Goal: Communication & Community: Answer question/provide support

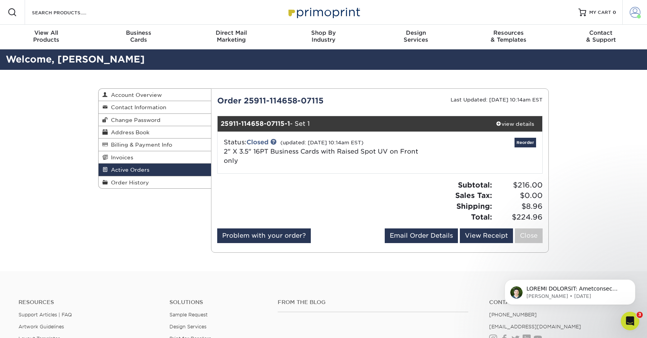
click at [634, 12] on span at bounding box center [635, 12] width 11 height 11
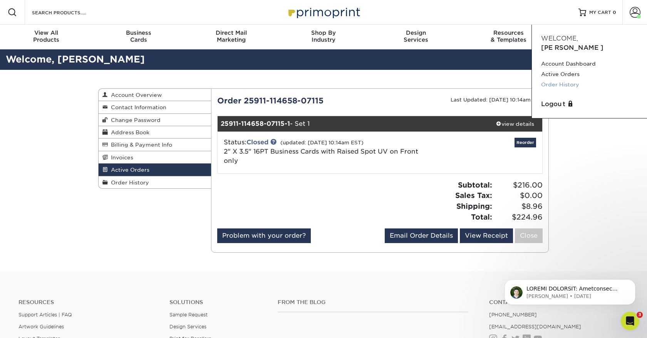
click at [556, 79] on link "Order History" at bounding box center [589, 84] width 97 height 10
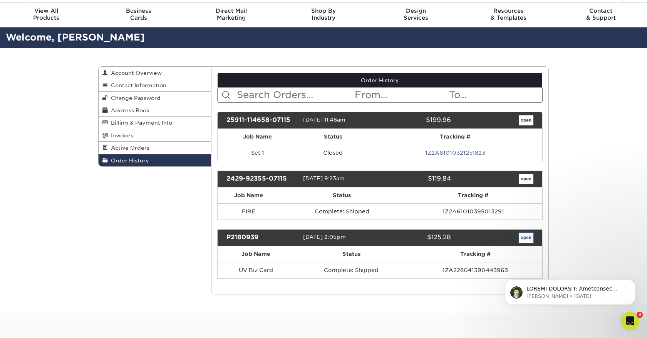
click at [523, 236] on link "open" at bounding box center [526, 237] width 15 height 10
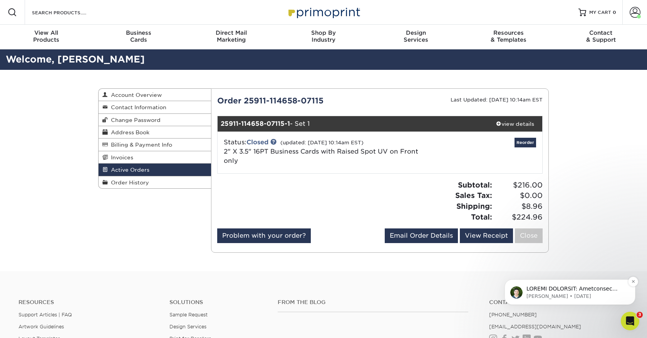
click at [609, 295] on p "Matthew • 1w ago" at bounding box center [576, 295] width 99 height 7
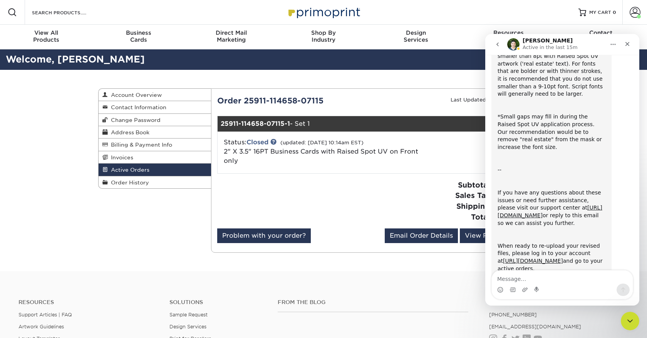
scroll to position [167, 0]
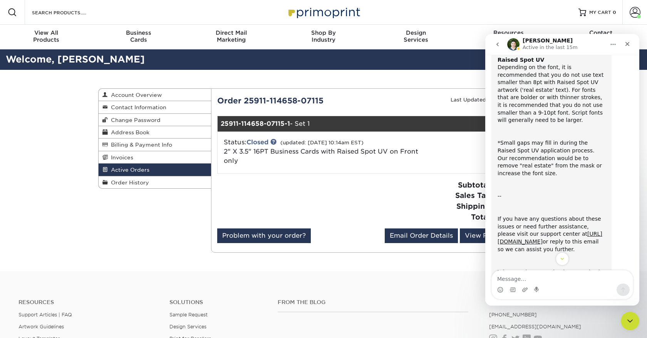
click at [499, 45] on icon "go back" at bounding box center [498, 44] width 6 height 6
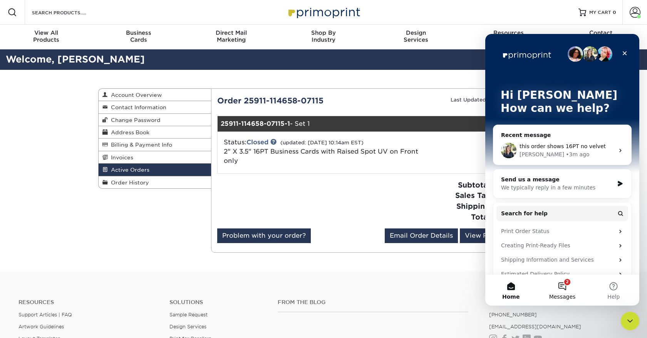
click at [563, 283] on button "2 Messages" at bounding box center [562, 289] width 51 height 31
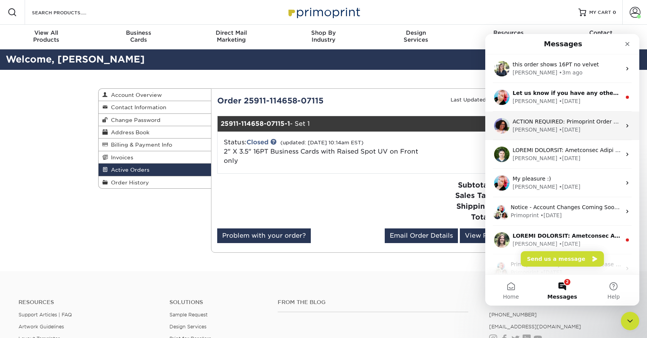
click at [570, 129] on div "Avery • 4d ago" at bounding box center [567, 130] width 109 height 8
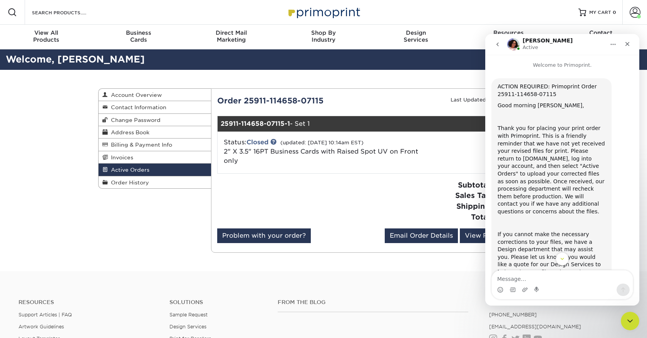
scroll to position [72, 0]
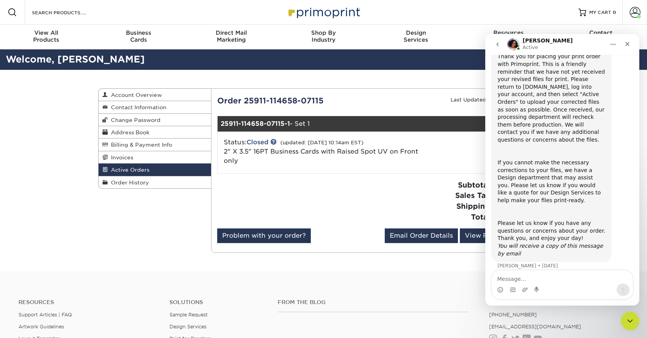
click at [499, 42] on icon "go back" at bounding box center [498, 44] width 6 height 6
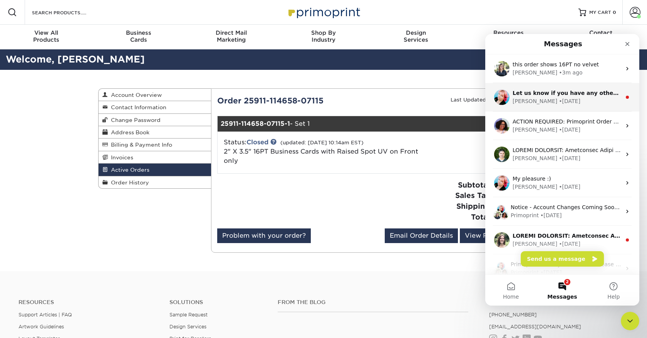
click at [572, 104] on div "Jenny • 3d ago" at bounding box center [567, 101] width 109 height 8
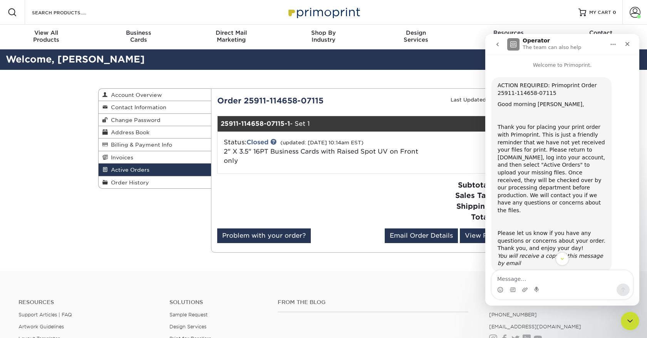
click at [497, 42] on icon "go back" at bounding box center [498, 44] width 6 height 6
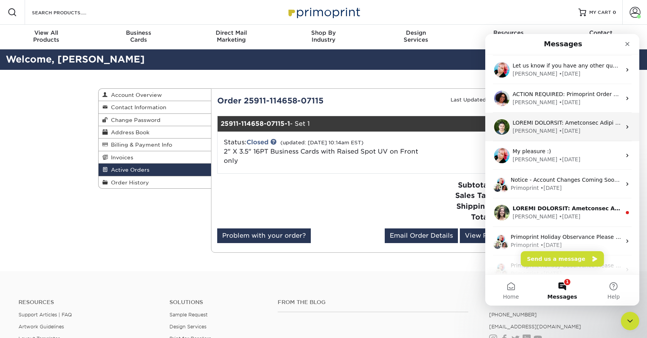
scroll to position [30, 0]
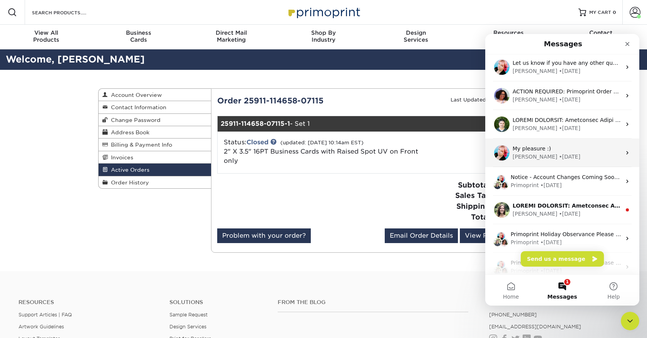
click at [567, 155] on div "Jenny • 1w ago" at bounding box center [567, 157] width 109 height 8
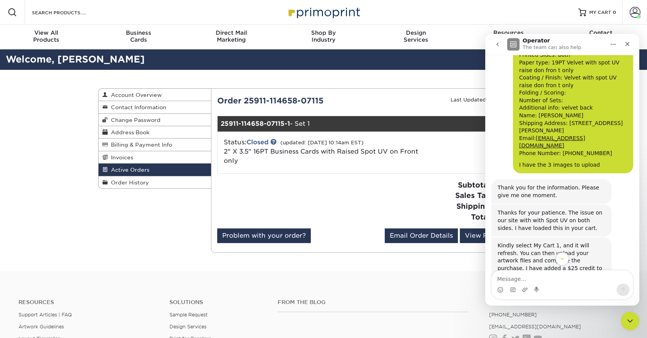
scroll to position [580, 0]
click at [497, 43] on icon "go back" at bounding box center [498, 44] width 6 height 6
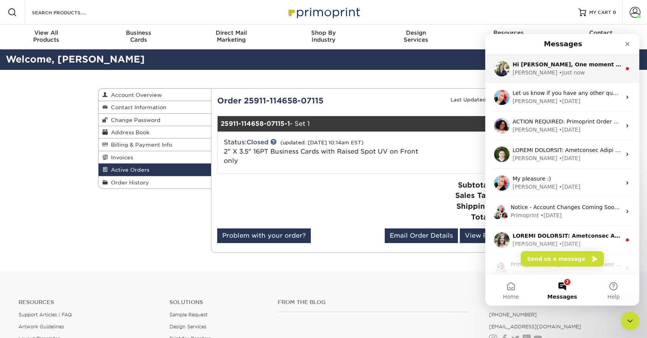
click at [570, 71] on div "[PERSON_NAME] • Just now" at bounding box center [567, 73] width 109 height 8
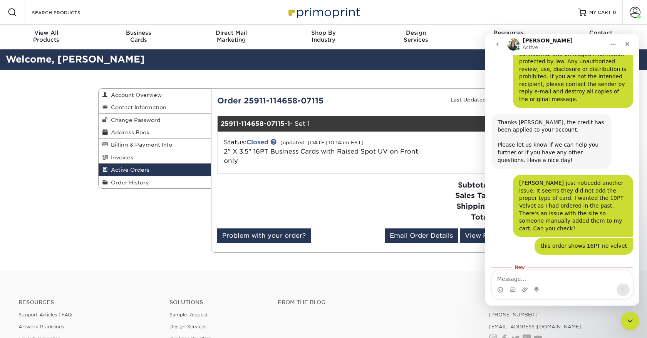
scroll to position [1627, 0]
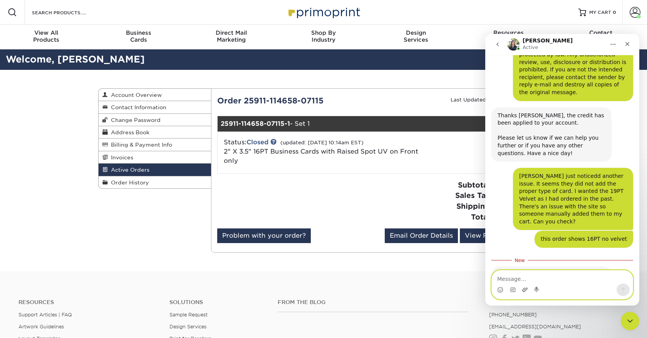
click at [523, 290] on icon "Upload attachment" at bounding box center [525, 289] width 6 height 6
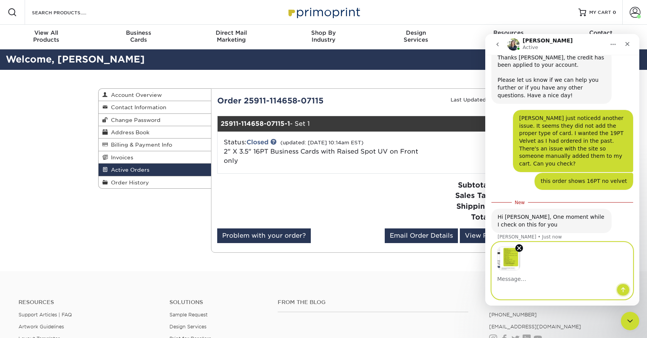
click at [618, 287] on button "Send a message…" at bounding box center [623, 289] width 13 height 12
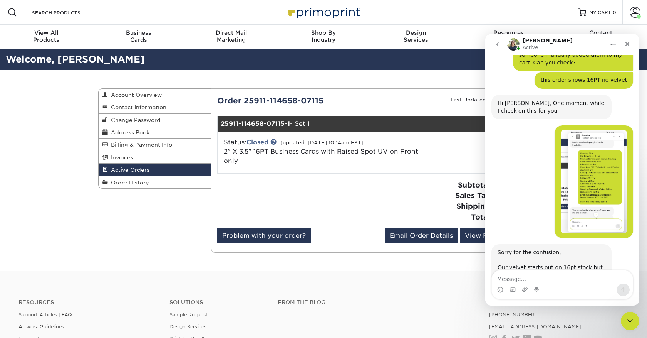
scroll to position [1786, 0]
drag, startPoint x: 528, startPoint y: 279, endPoint x: 498, endPoint y: 279, distance: 30.1
click at [498, 279] on textarea "i don't know if they applied it." at bounding box center [562, 276] width 141 height 13
click at [585, 277] on textarea "i'm not sure if they applied it." at bounding box center [562, 276] width 141 height 13
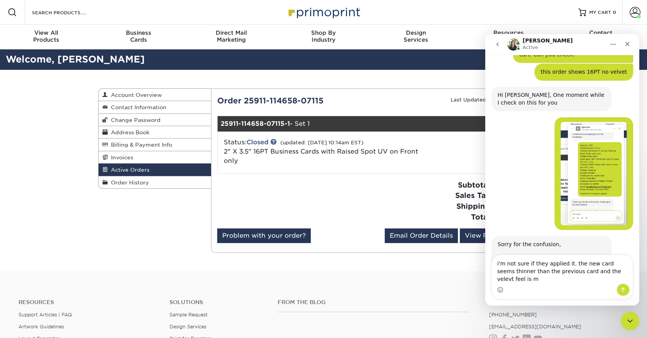
scroll to position [1802, 0]
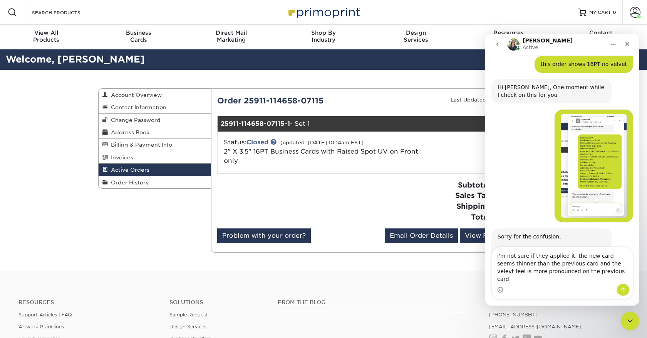
type textarea "i'm not sure if they applied it. the new card seems thinner than the previous c…"
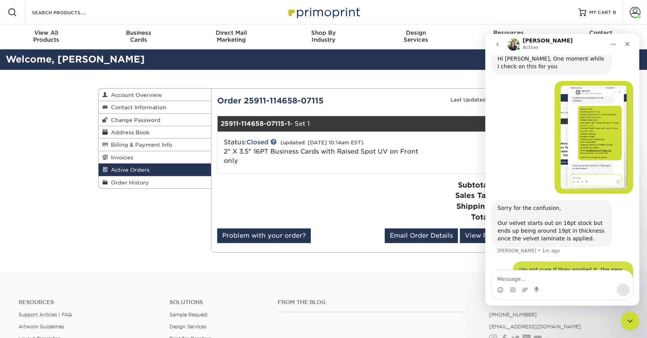
scroll to position [1832, 0]
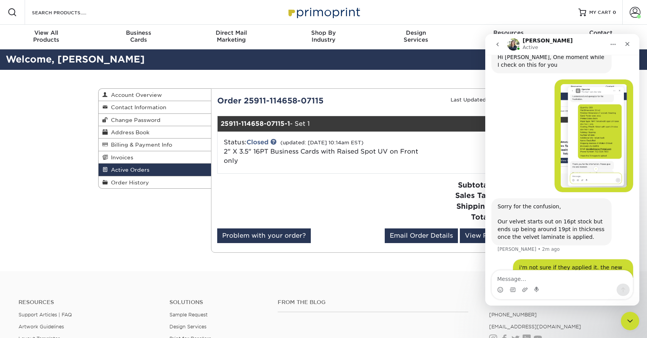
click at [497, 42] on icon "go back" at bounding box center [498, 44] width 6 height 6
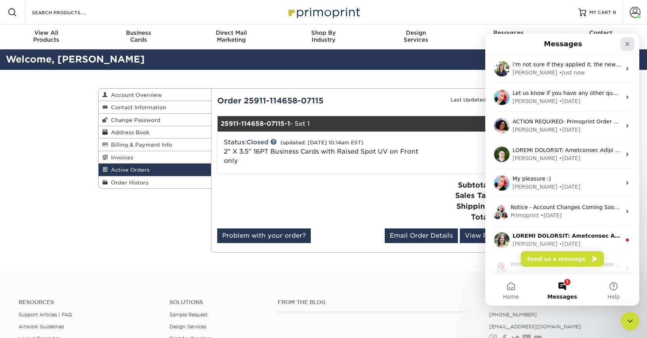
click at [627, 42] on icon "Close" at bounding box center [628, 44] width 4 height 4
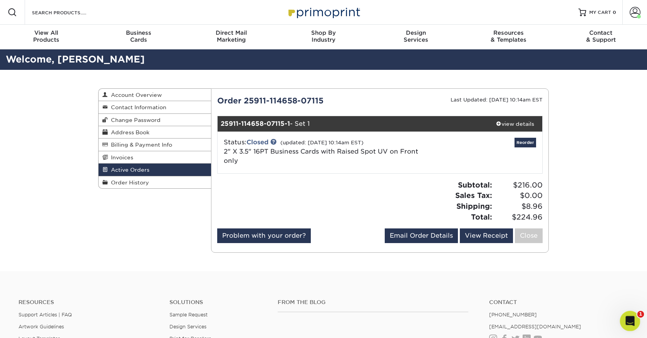
click at [628, 311] on div "Open Intercom Messenger" at bounding box center [629, 319] width 25 height 25
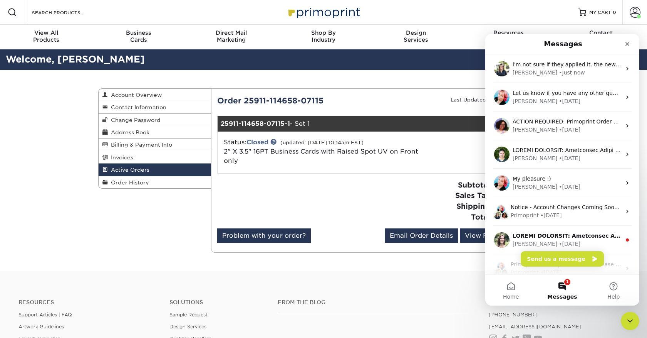
click at [572, 287] on button "1 Messages" at bounding box center [562, 289] width 51 height 31
click at [565, 284] on button "1 Messages" at bounding box center [562, 289] width 51 height 31
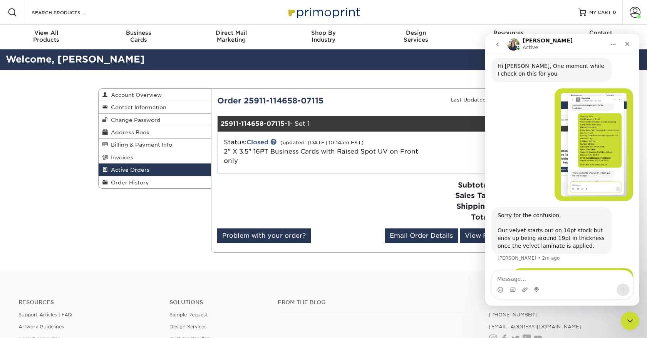
scroll to position [1832, 0]
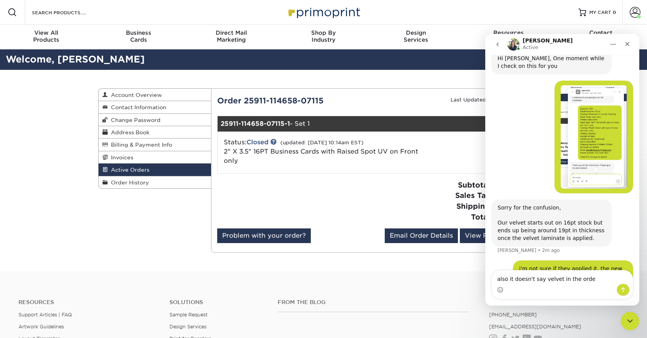
type textarea "also it doesn't say velvet in the order"
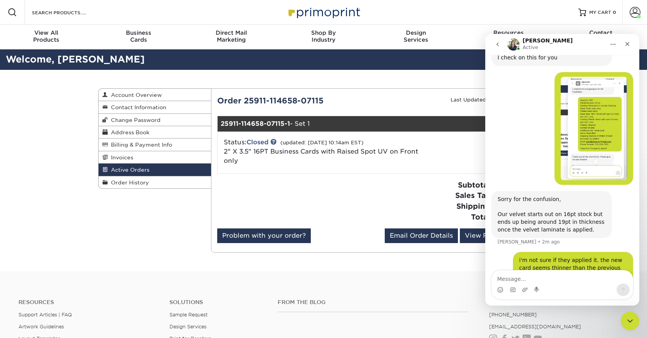
scroll to position [1850, 0]
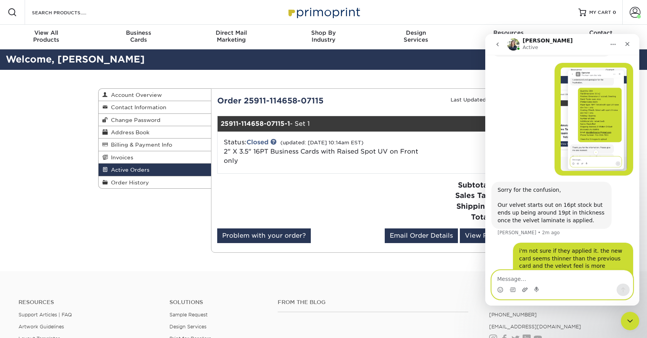
click at [524, 289] on icon "Upload attachment" at bounding box center [525, 289] width 5 height 4
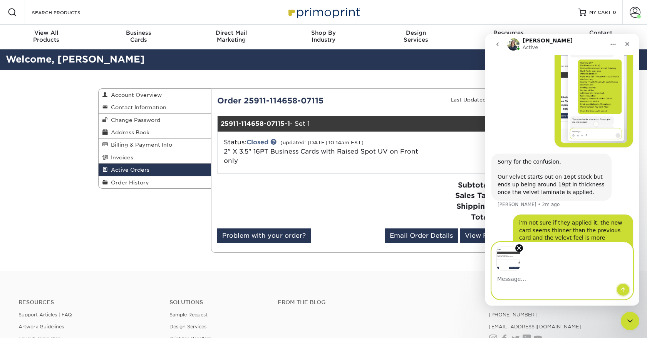
click at [625, 288] on icon "Send a message…" at bounding box center [624, 289] width 4 height 5
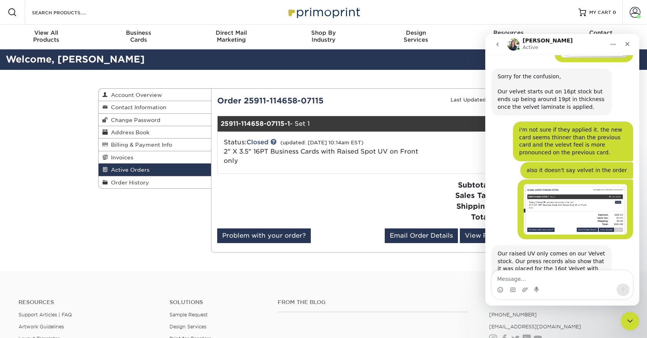
scroll to position [1963, 0]
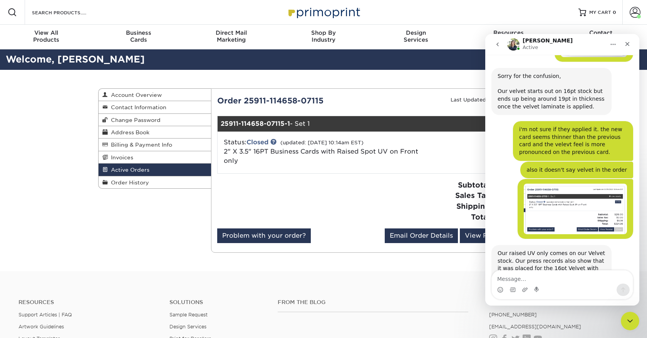
click at [513, 276] on textarea "Message…" at bounding box center [562, 276] width 141 height 13
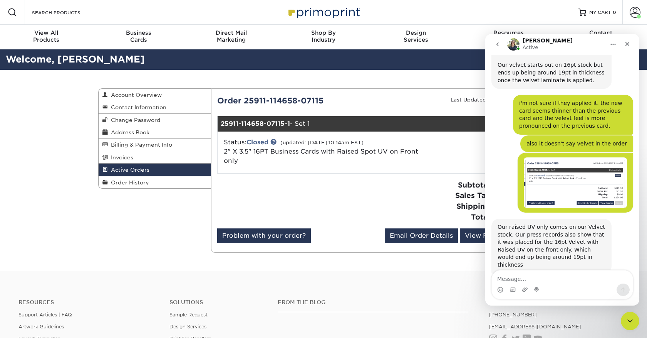
scroll to position [1988, 0]
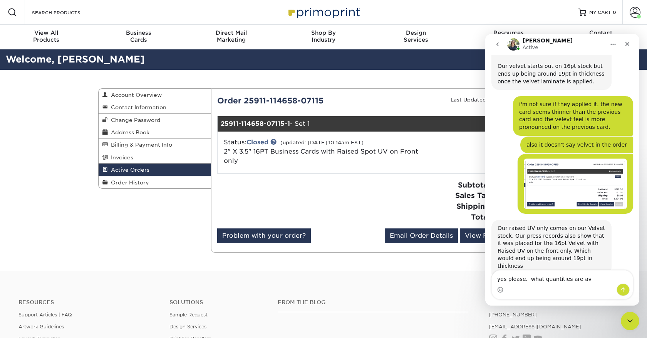
type textarea "yes please. what quantities are a"
drag, startPoint x: 586, startPoint y: 278, endPoint x: 484, endPoint y: 276, distance: 101.8
click at [486, 276] on html "Irene Active Welcome to Primoprint. September 18 Quality Assurance: 25911-11465…" at bounding box center [563, 169] width 154 height 271
type textarea "I"
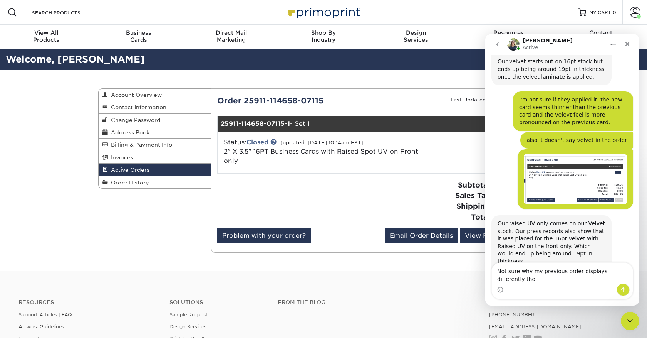
scroll to position [1996, 0]
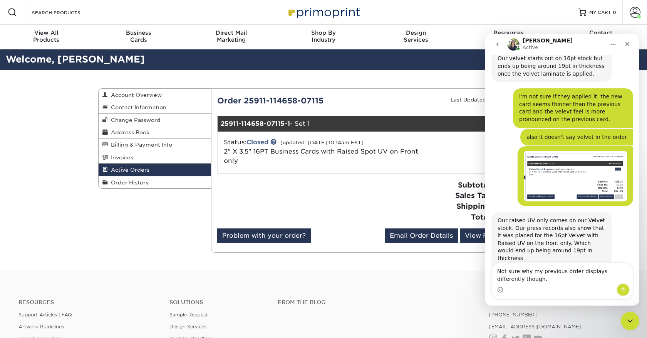
type textarea "Not sure why my previous order displays differently though."
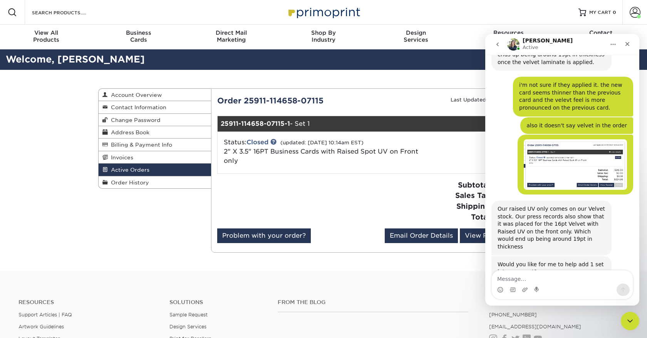
scroll to position [2019, 0]
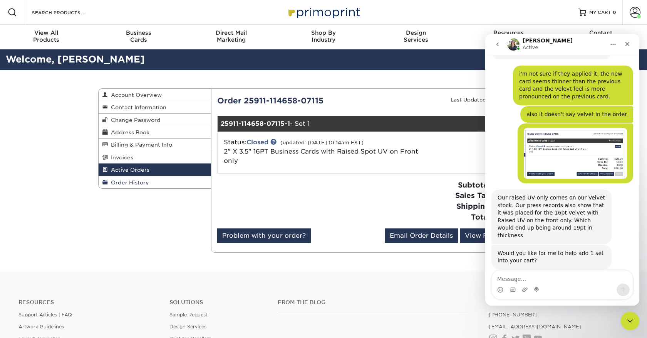
click at [161, 185] on link "Order History" at bounding box center [155, 182] width 113 height 12
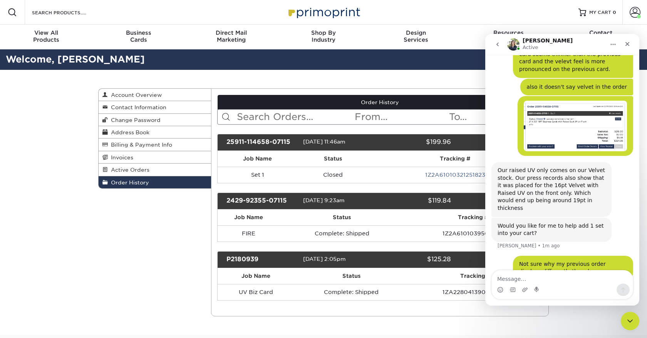
scroll to position [2049, 0]
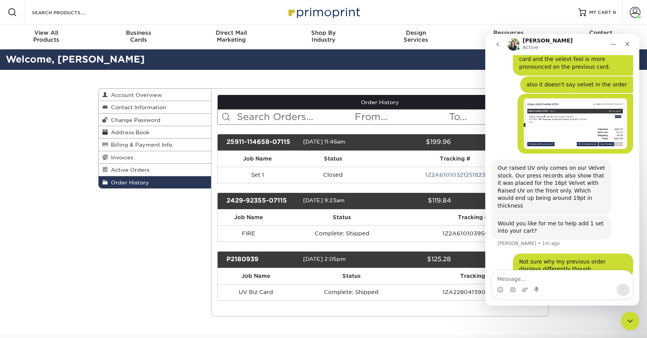
click at [462, 262] on div "open" at bounding box center [498, 259] width 82 height 10
click at [627, 43] on icon "Close" at bounding box center [628, 44] width 4 height 4
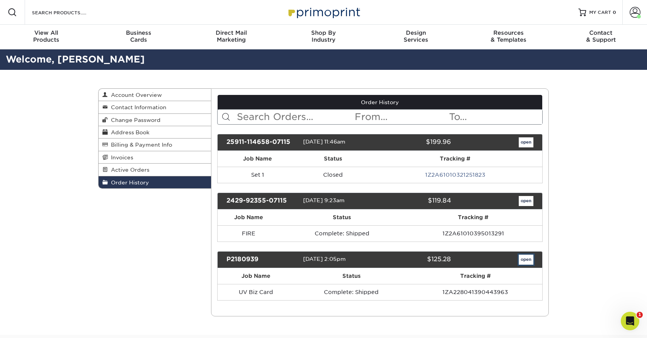
click at [528, 254] on link "open" at bounding box center [526, 259] width 15 height 10
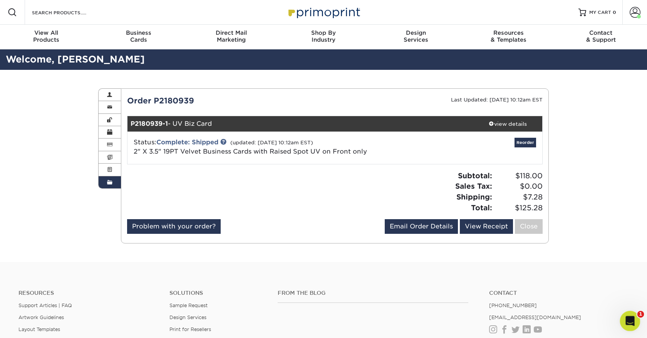
click at [630, 319] on icon "Open Intercom Messenger" at bounding box center [629, 319] width 13 height 13
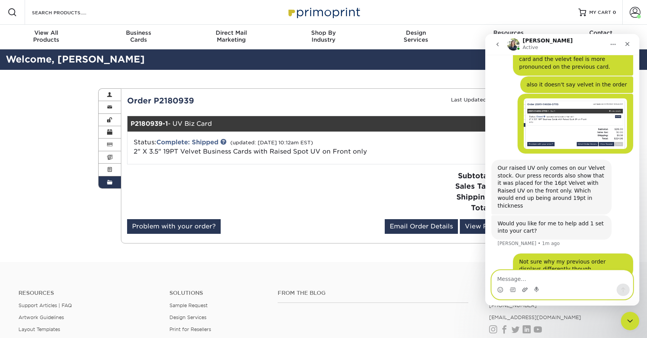
click at [523, 288] on icon "Upload attachment" at bounding box center [525, 289] width 5 height 4
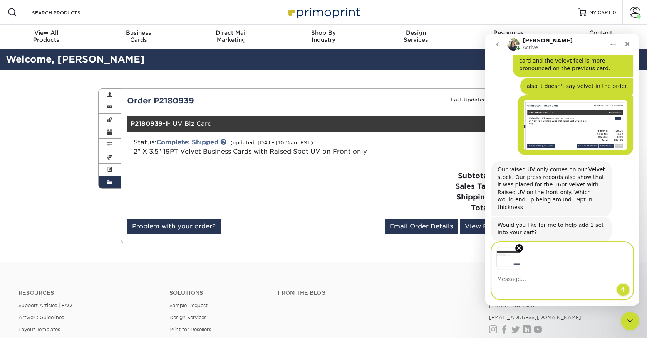
click at [623, 288] on icon "Send a message…" at bounding box center [624, 289] width 4 height 5
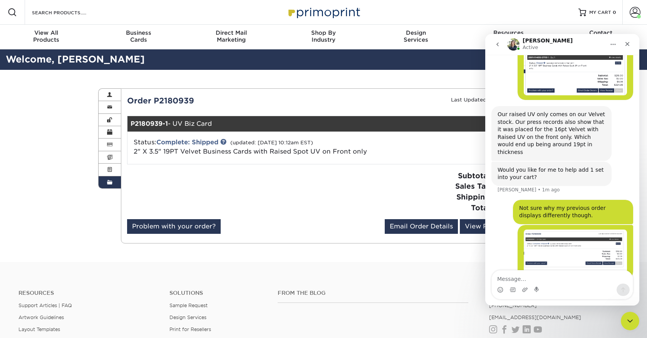
scroll to position [2104, 0]
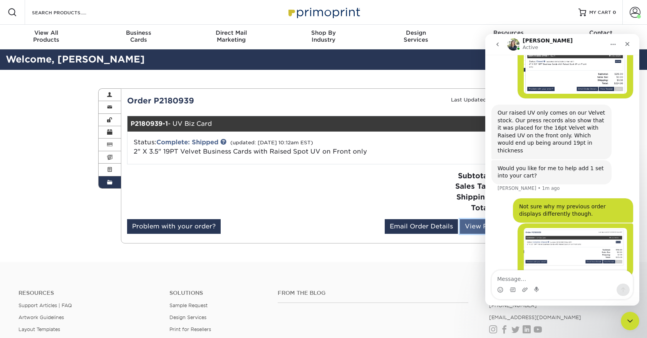
click at [474, 227] on link "View Receipt" at bounding box center [486, 226] width 53 height 15
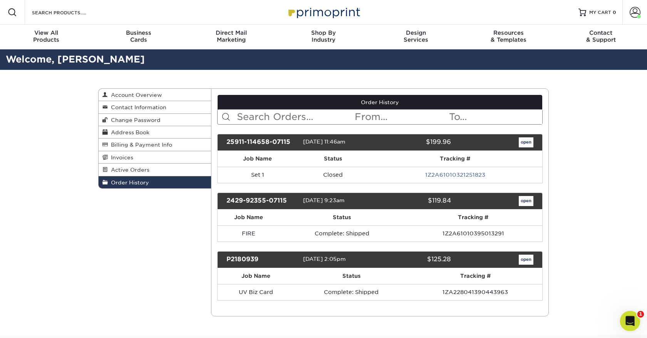
click at [634, 313] on div "Open Intercom Messenger" at bounding box center [629, 319] width 25 height 25
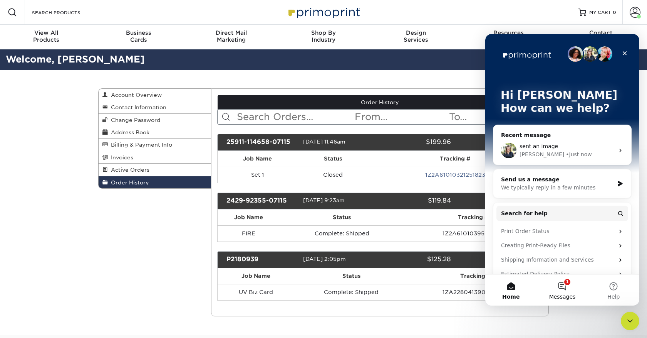
click at [566, 285] on button "1 Messages" at bounding box center [562, 289] width 51 height 31
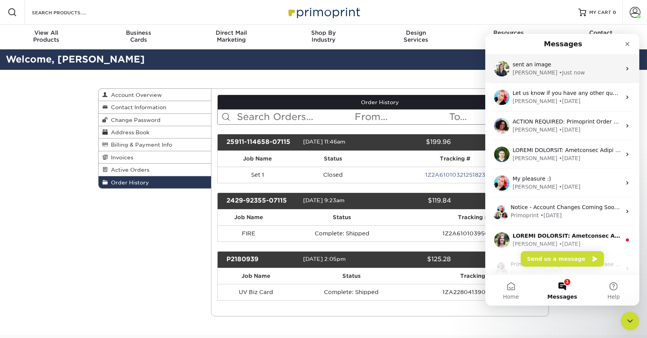
click at [569, 71] on div "[PERSON_NAME] • Just now" at bounding box center [567, 73] width 109 height 8
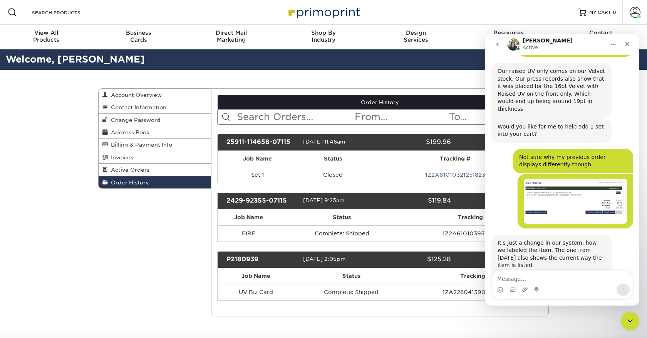
scroll to position [2181, 0]
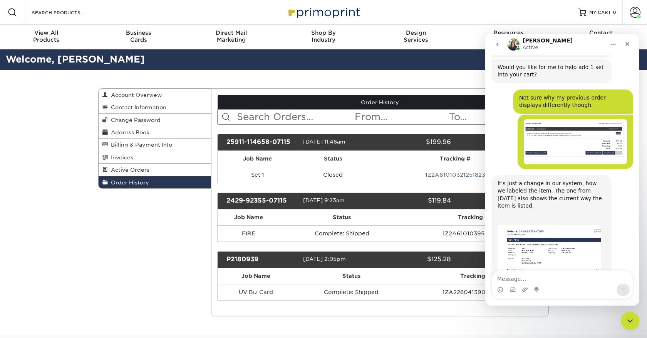
click at [510, 274] on textarea "Message…" at bounding box center [562, 276] width 141 height 13
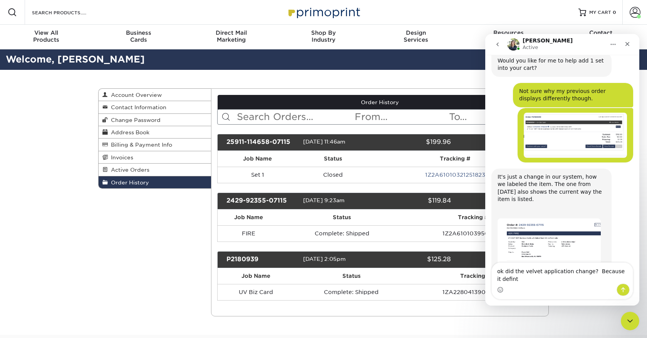
scroll to position [2219, 0]
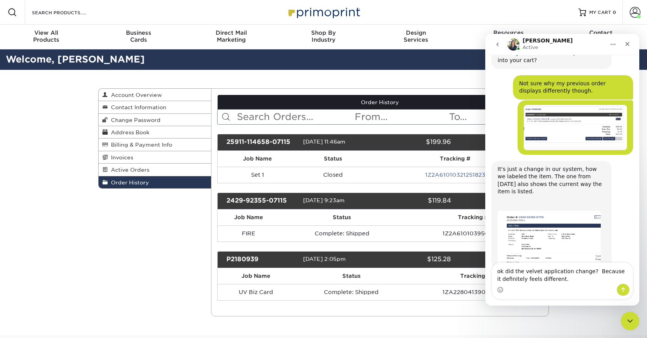
type textarea "ok did the velvet application change? Because it definitely feels different."
click at [624, 289] on icon "Send a message…" at bounding box center [623, 289] width 6 height 6
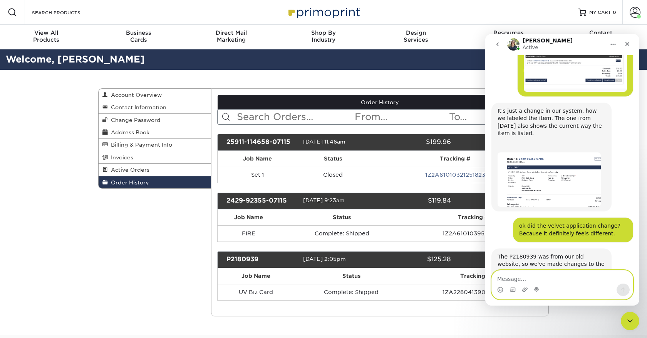
scroll to position [2275, 0]
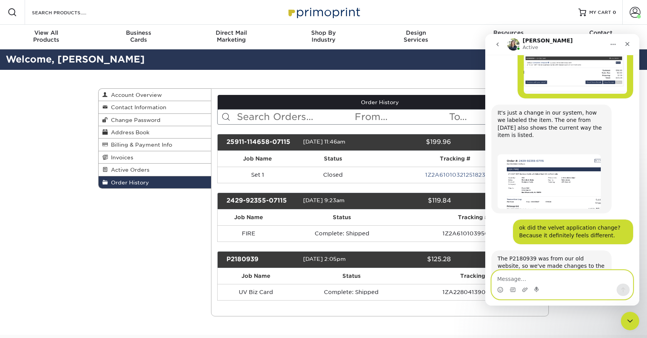
click at [502, 278] on textarea "Message…" at bounding box center [562, 276] width 141 height 13
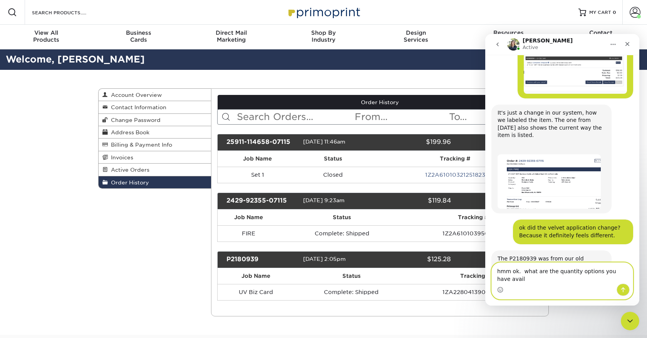
scroll to position [2283, 0]
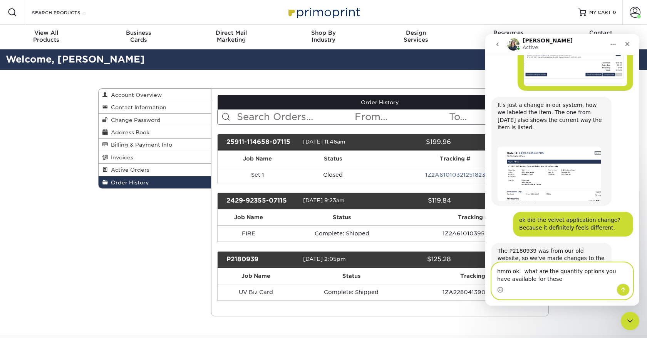
type textarea "hmm ok. what are the quantity options you have available for these?"
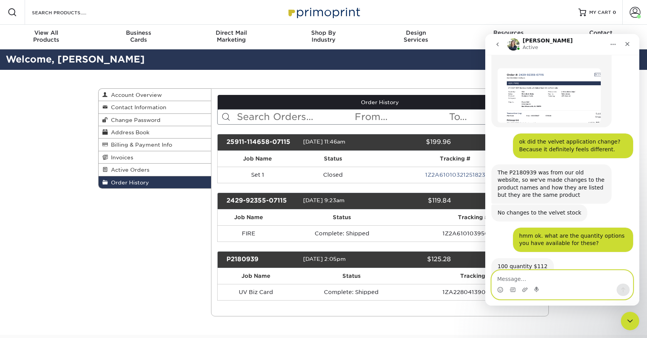
scroll to position [2366, 0]
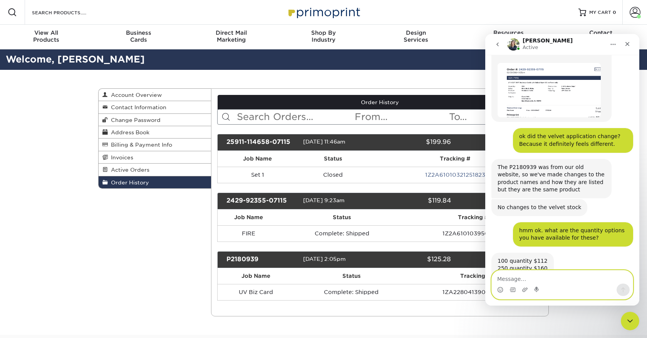
click at [517, 277] on textarea "Message…" at bounding box center [562, 276] width 141 height 13
type textarea "can you add the same set to my cart quantity 250 ?"
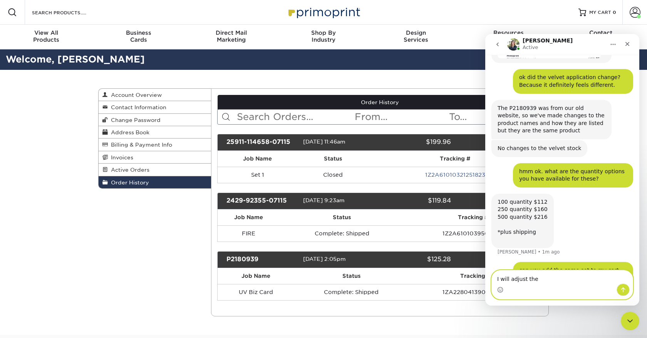
scroll to position [2427, 0]
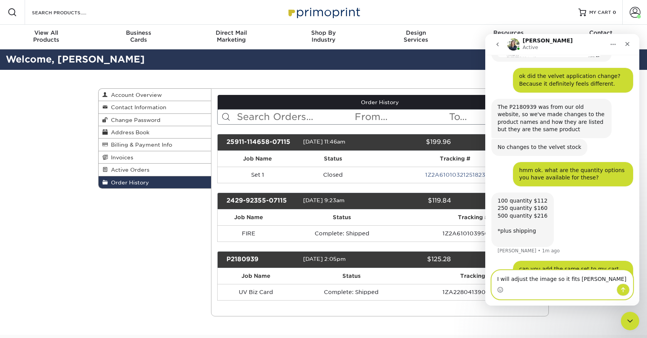
type textarea "I will adjust the image so it fits better"
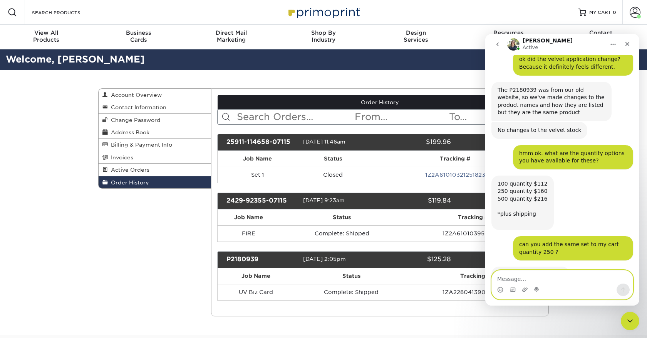
scroll to position [2443, 0]
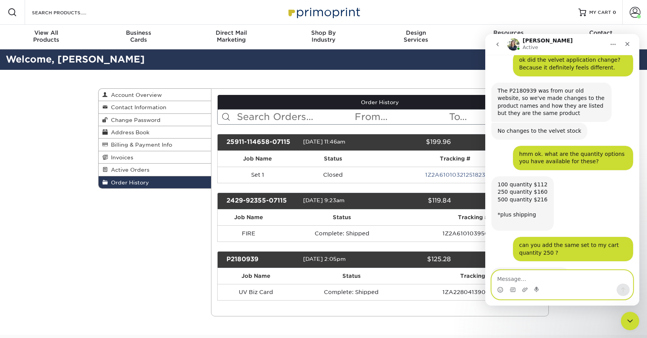
click at [514, 276] on textarea "Message…" at bounding box center [562, 276] width 141 height 13
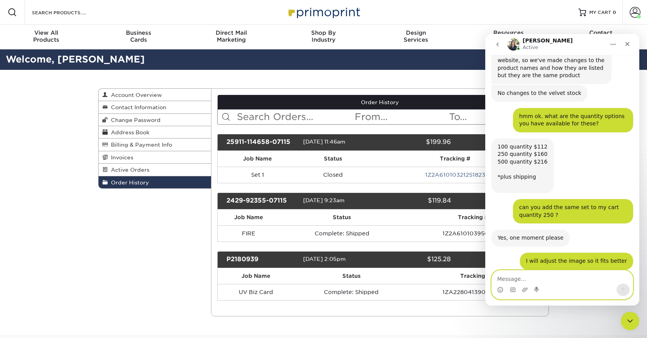
scroll to position [2481, 0]
click at [514, 277] on textarea "Message…" at bounding box center [562, 276] width 141 height 13
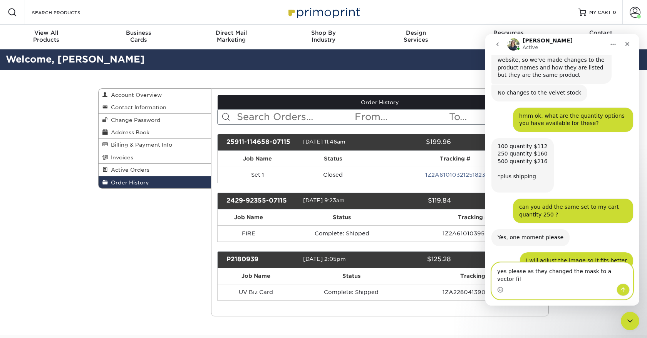
type textarea "yes please as they changed the mask to a vector file"
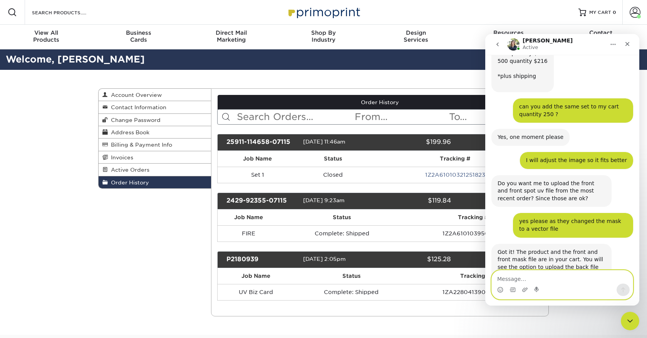
scroll to position [2602, 0]
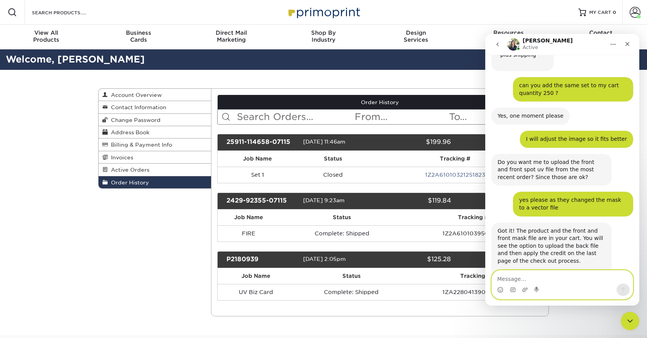
click at [506, 279] on textarea "Message…" at bounding box center [562, 276] width 141 height 13
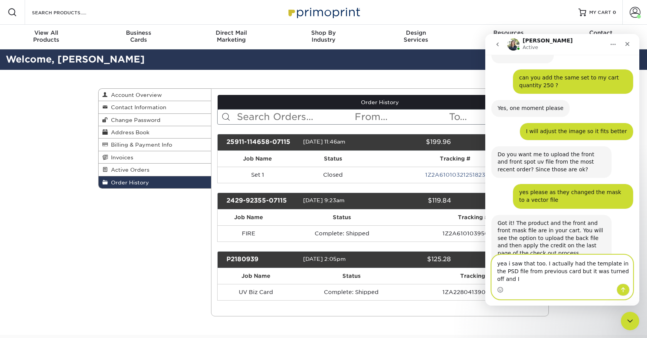
scroll to position [2618, 0]
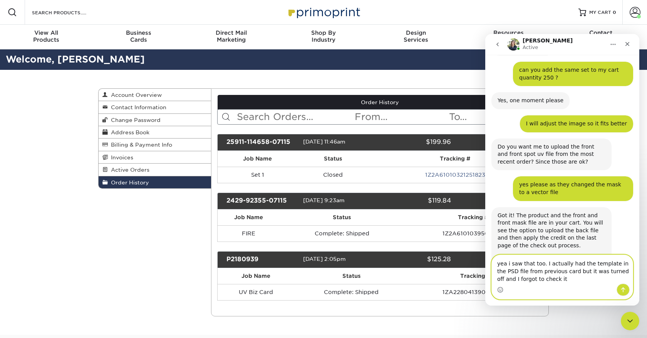
drag, startPoint x: 550, startPoint y: 278, endPoint x: 543, endPoint y: 266, distance: 14.0
click at [543, 266] on textarea "yea i saw that too. I actually had the template in the PSD file from previous c…" at bounding box center [562, 269] width 141 height 29
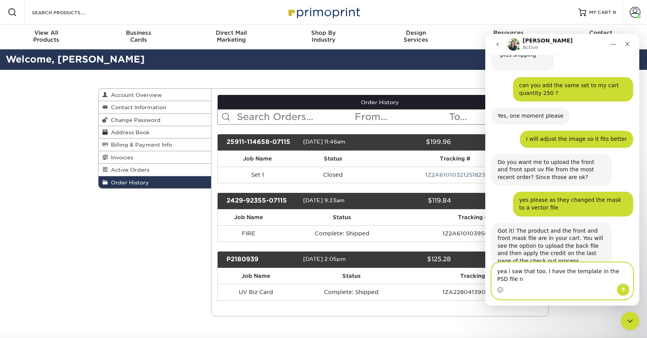
scroll to position [2610, 0]
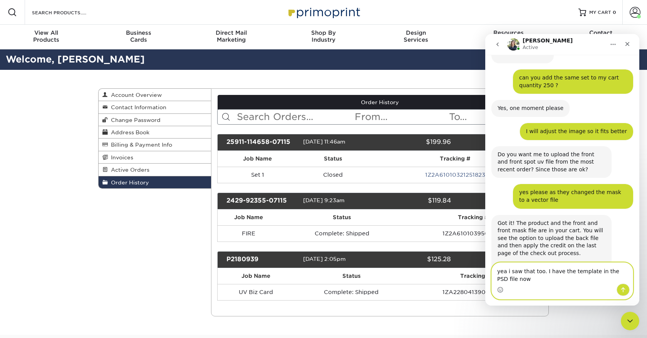
type textarea "yea i saw that too. I have the template in the PSD file now."
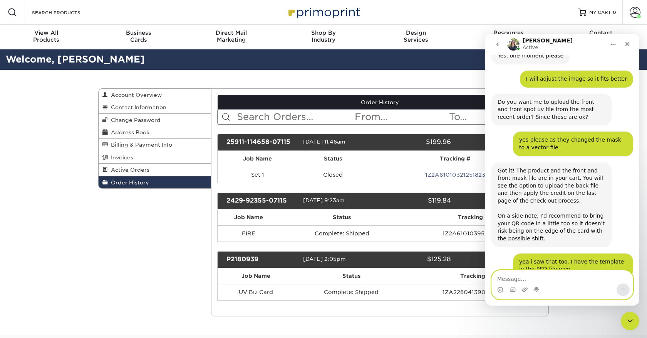
scroll to position [2679, 0]
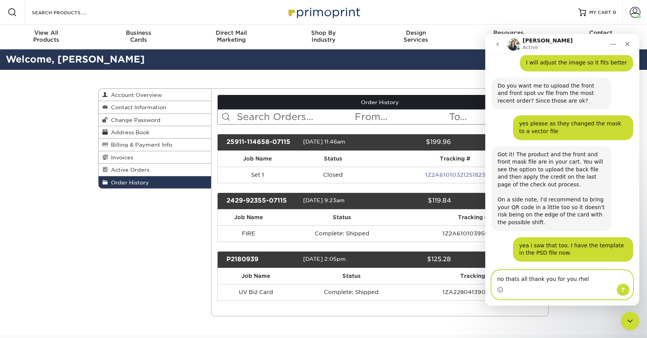
type textarea "no thats all thank you for you rhelp"
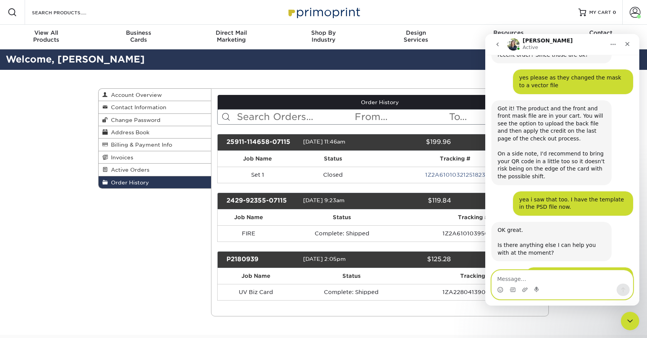
scroll to position [2724, 0]
